Goal: Check status: Check status

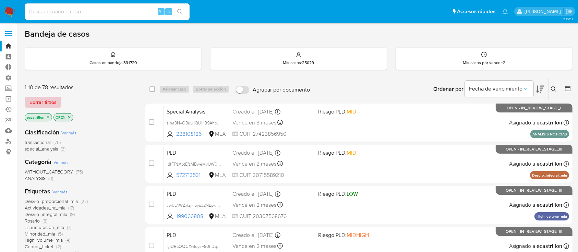
click at [42, 100] on span "Borrar filtros" at bounding box center [43, 102] width 27 height 10
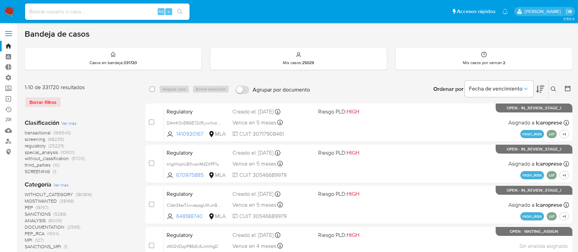
click at [555, 91] on icon at bounding box center [553, 88] width 5 height 5
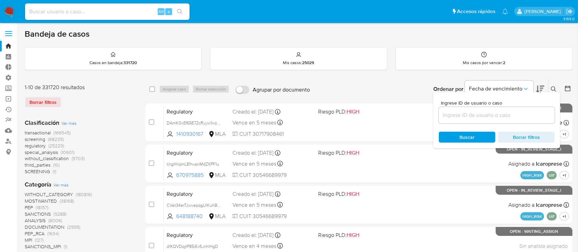
click at [525, 120] on div at bounding box center [497, 115] width 116 height 16
click at [523, 117] on input at bounding box center [497, 115] width 116 height 9
paste input "2491961879"
type input "2491961879"
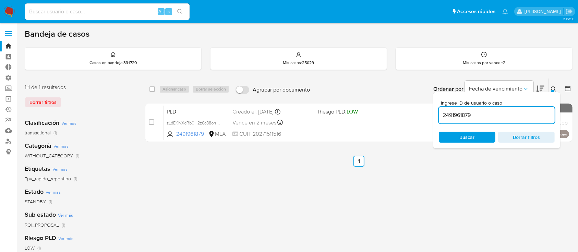
click at [553, 90] on div at bounding box center [553, 91] width 3 height 3
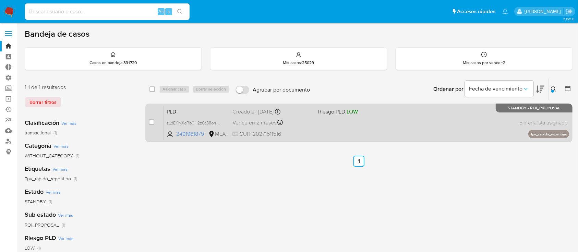
click at [452, 132] on div "PLD zLdEKNXdRb0H2z6c88orrLa9 2491961879 MLA Riesgo PLD: LOW Creado el: 12/07/20…" at bounding box center [366, 122] width 405 height 35
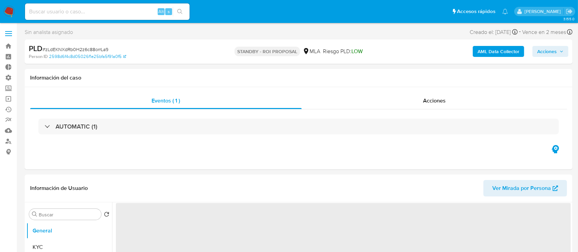
click at [424, 107] on div "Acciones" at bounding box center [435, 101] width 266 height 16
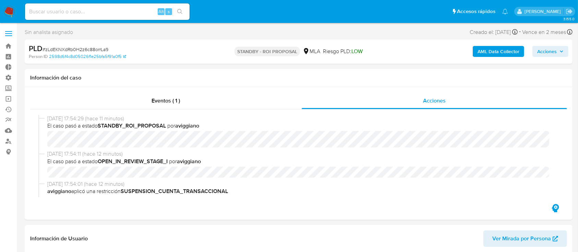
select select "10"
